Goal: Transaction & Acquisition: Purchase product/service

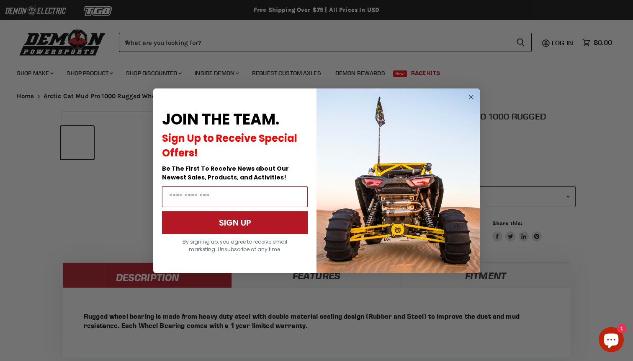
select select "******"
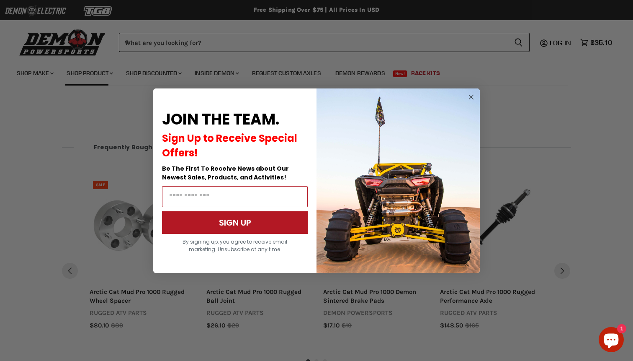
scroll to position [584, 0]
